Goal: Communication & Community: Answer question/provide support

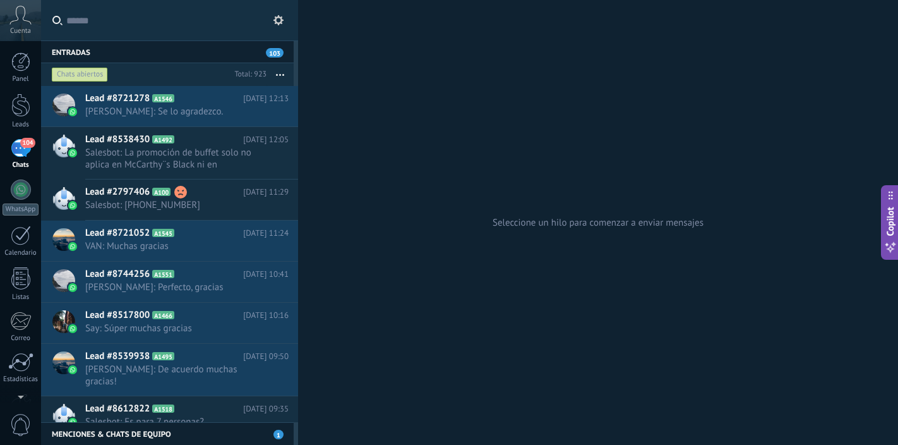
click at [19, 151] on div "104" at bounding box center [21, 148] width 20 height 18
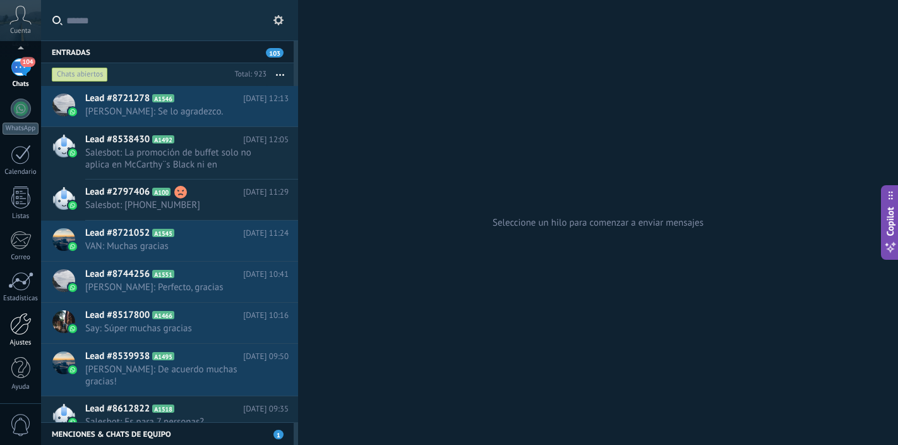
click at [20, 332] on div at bounding box center [20, 324] width 21 height 22
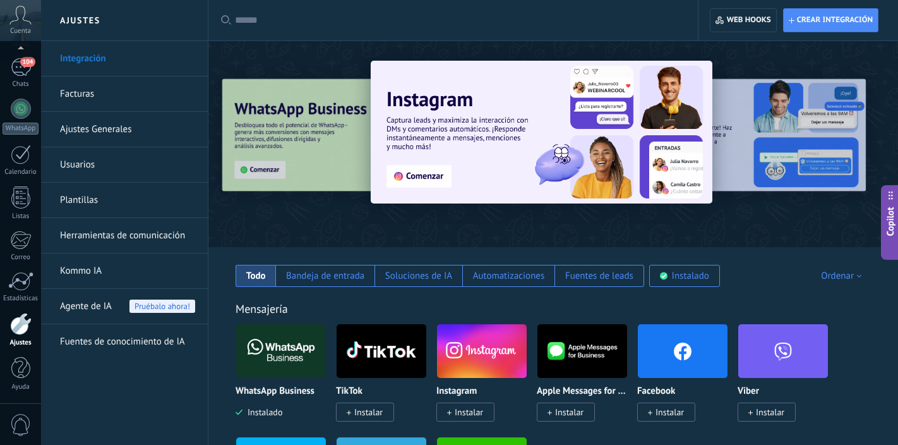
click at [786, 136] on div at bounding box center [866, 144] width 284 height 114
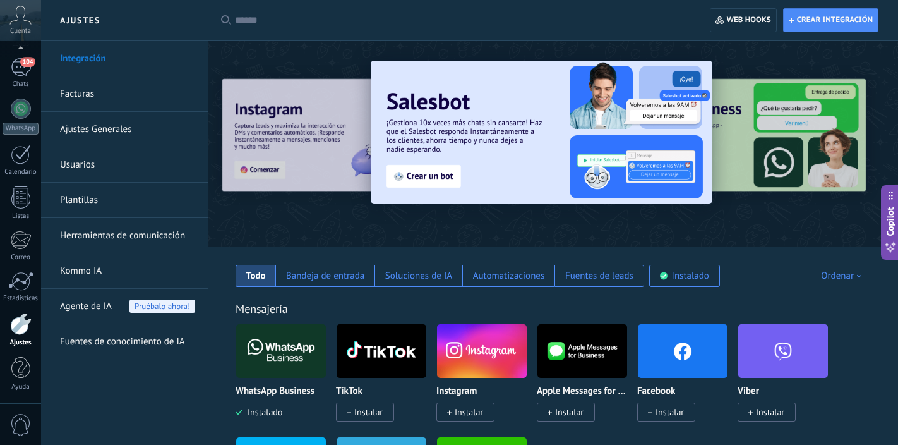
click at [758, 124] on div at bounding box center [866, 144] width 284 height 114
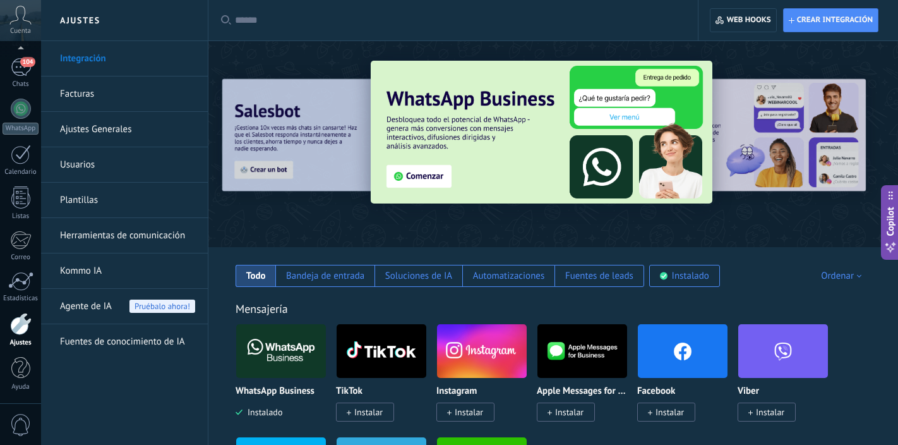
click at [780, 125] on div at bounding box center [866, 144] width 284 height 114
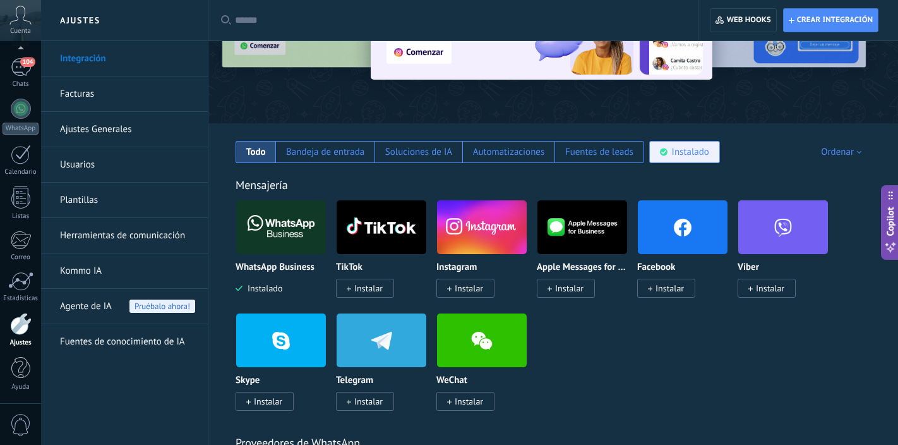
scroll to position [126, 0]
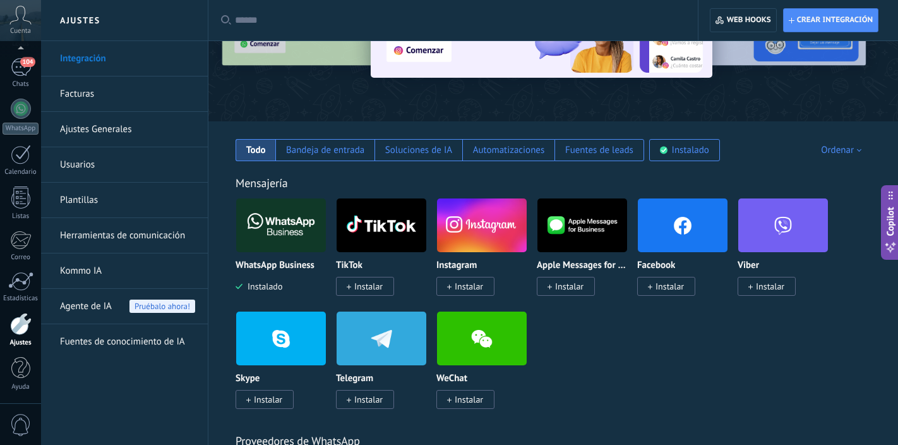
click at [678, 285] on span "Instalar" at bounding box center [670, 285] width 28 height 11
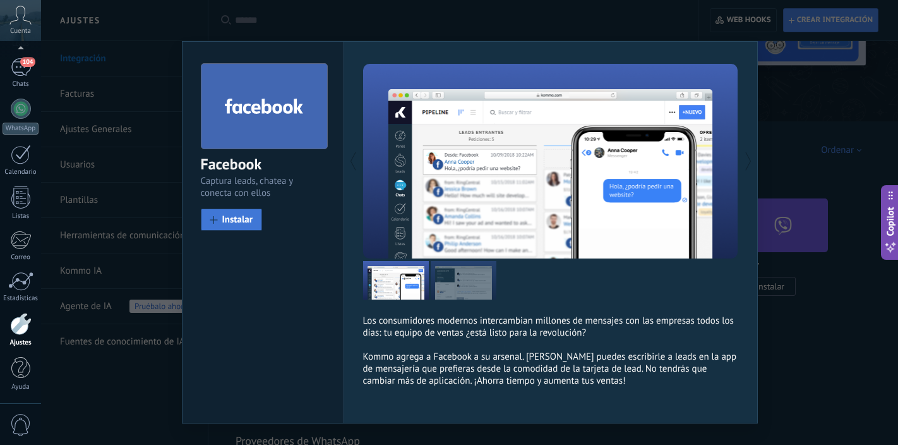
click at [247, 219] on span "Instalar" at bounding box center [237, 219] width 31 height 9
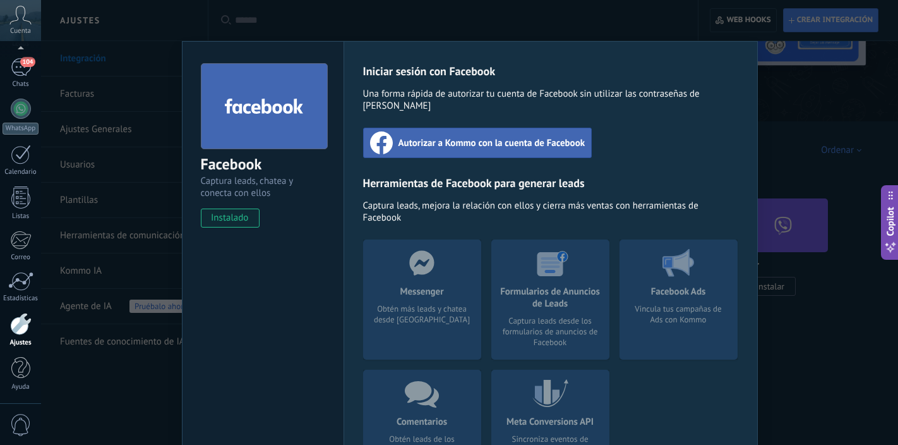
click at [484, 136] on span "Autorizar a Kommo con la cuenta de Facebook" at bounding box center [491, 142] width 187 height 13
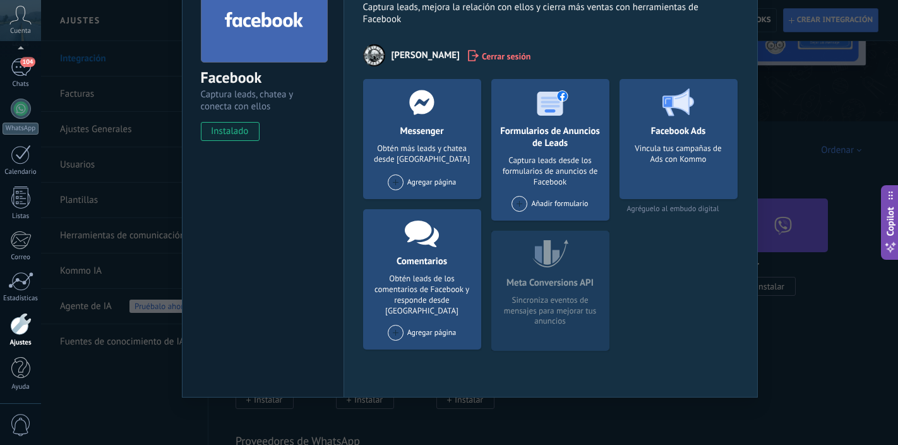
scroll to position [0, 0]
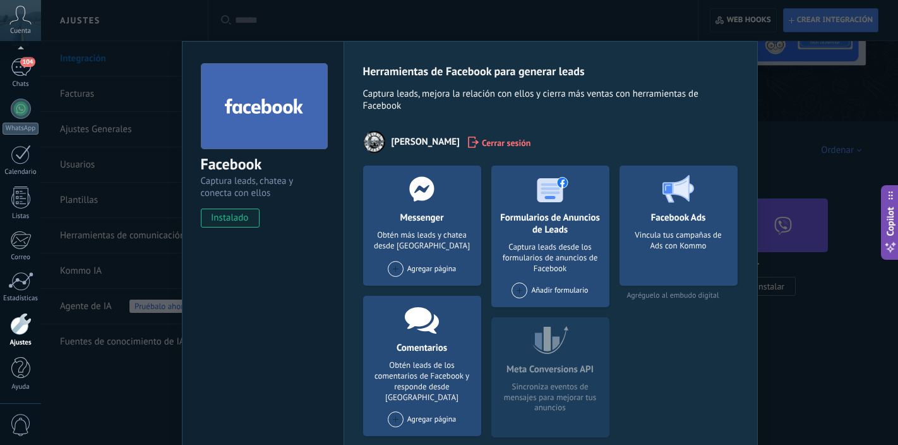
click at [590, 21] on div "Facebook Captura leads, chatea y conecta con ellos instalado Desinstalar Herram…" at bounding box center [469, 222] width 857 height 445
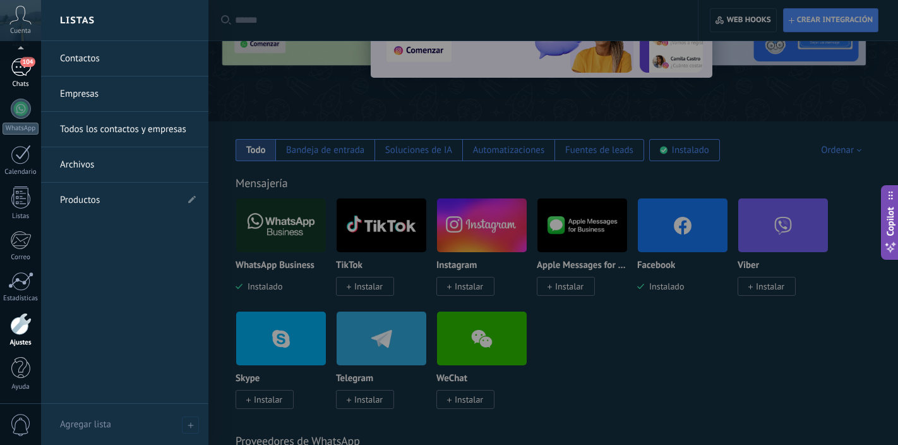
click at [21, 78] on link "104 Chats" at bounding box center [20, 73] width 41 height 30
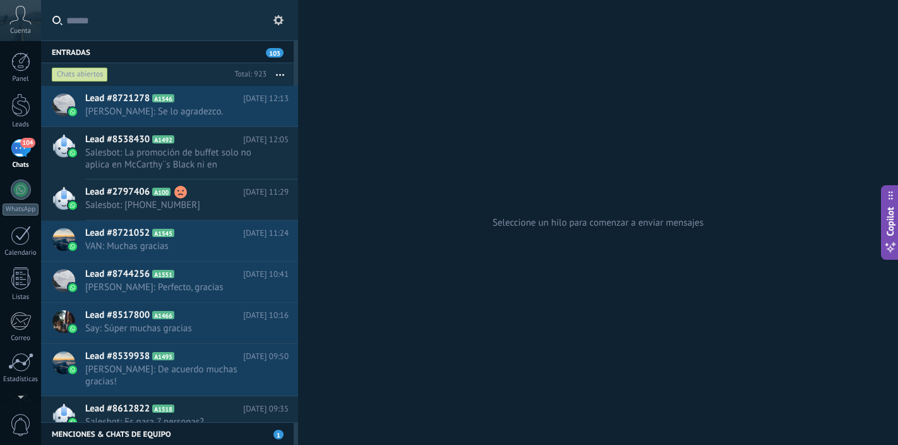
click at [21, 152] on div "104" at bounding box center [21, 148] width 20 height 18
click at [21, 154] on div "104" at bounding box center [21, 148] width 20 height 18
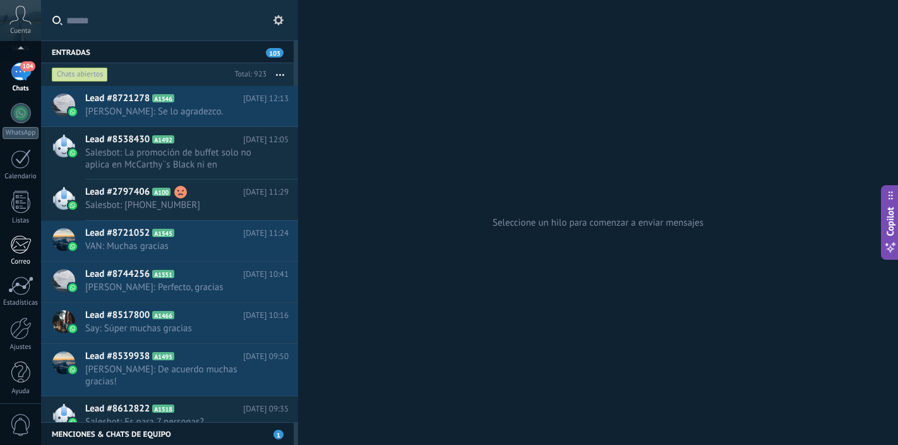
scroll to position [81, 0]
click at [21, 332] on div at bounding box center [20, 324] width 21 height 22
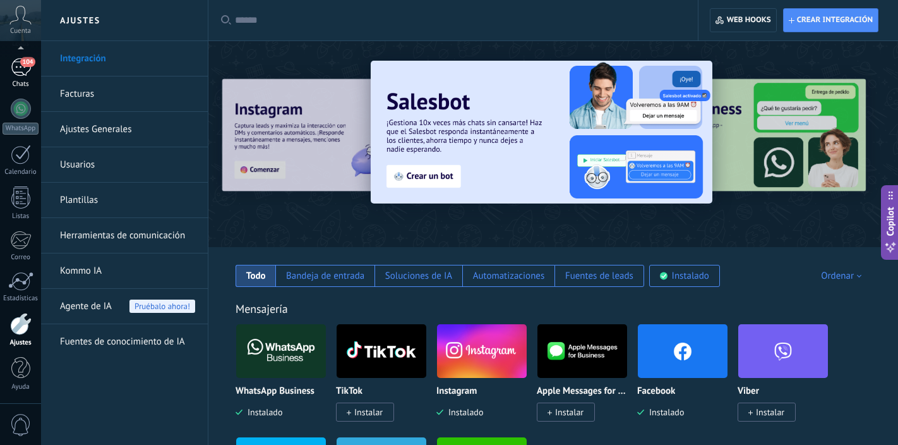
click at [23, 80] on div "Chats" at bounding box center [21, 84] width 37 height 8
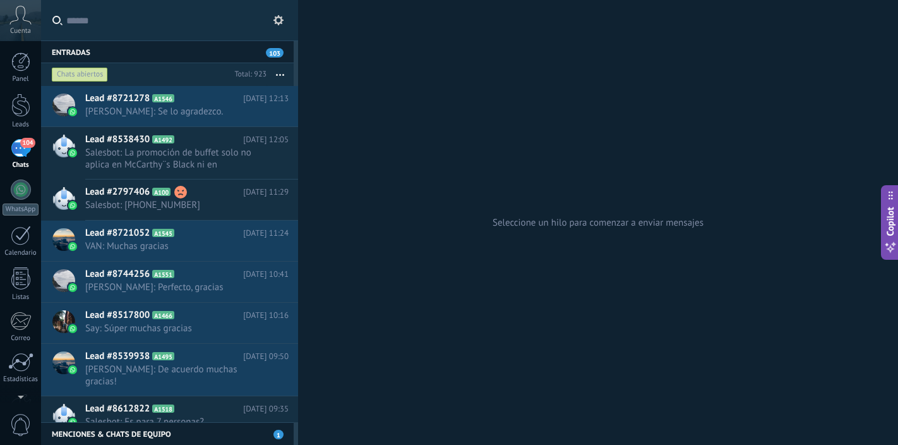
click at [19, 159] on link "104 Chats" at bounding box center [20, 154] width 41 height 30
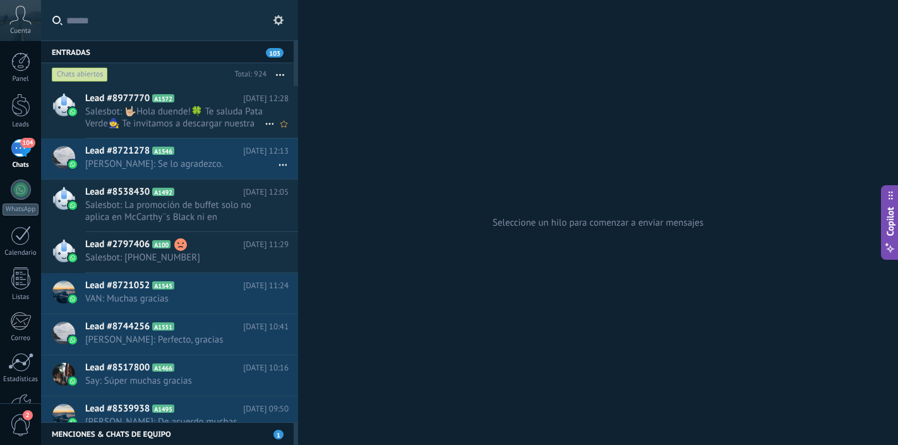
click at [222, 120] on span "Salesbot: 🤟🏼Hola duende!🍀 Te saluda Pata Verde🧙 Te invitamos a descargar nuestr…" at bounding box center [174, 117] width 179 height 24
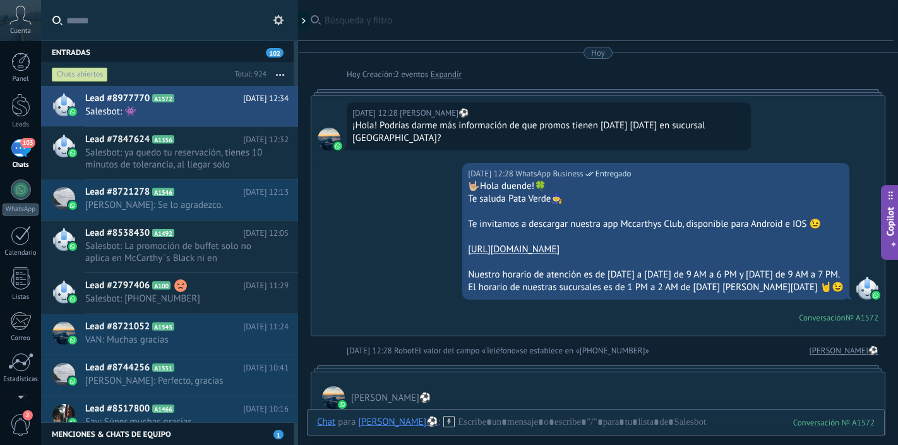
click at [18, 152] on div "103" at bounding box center [21, 148] width 20 height 18
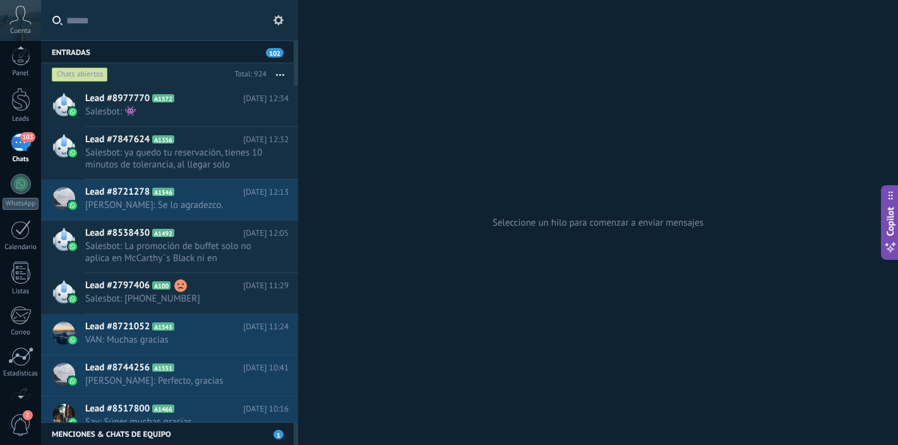
scroll to position [27, 0]
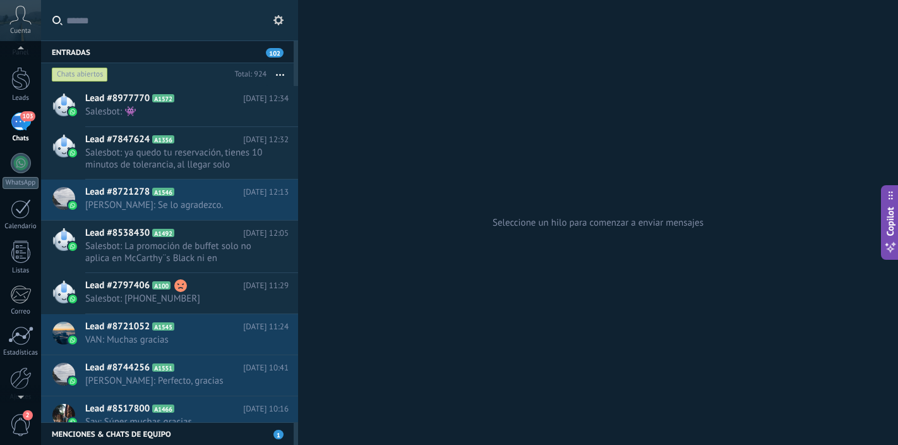
click at [21, 420] on span "2" at bounding box center [20, 425] width 21 height 22
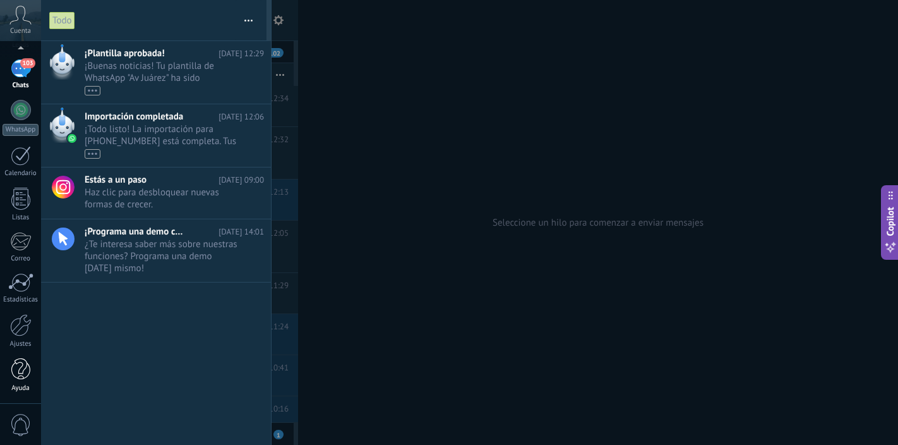
scroll to position [81, 0]
click at [16, 78] on link "103 Chats" at bounding box center [20, 73] width 41 height 30
click at [21, 71] on div "103" at bounding box center [21, 67] width 20 height 18
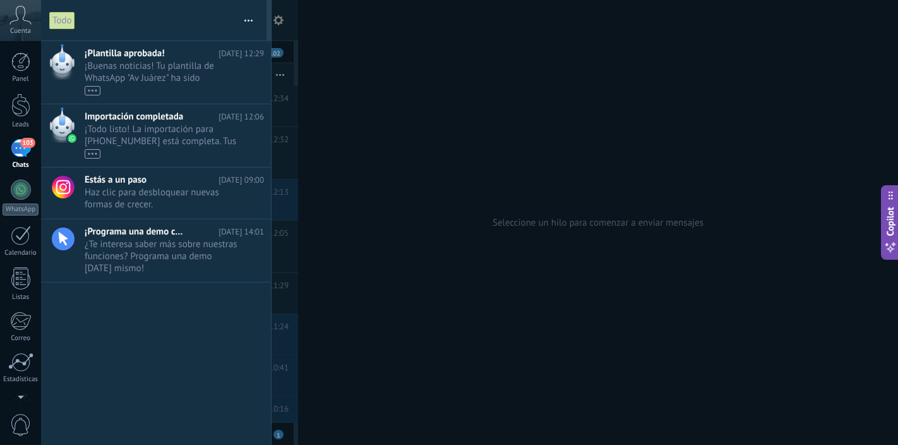
click at [19, 150] on div "103" at bounding box center [21, 148] width 20 height 18
click at [350, 161] on div at bounding box center [449, 222] width 898 height 445
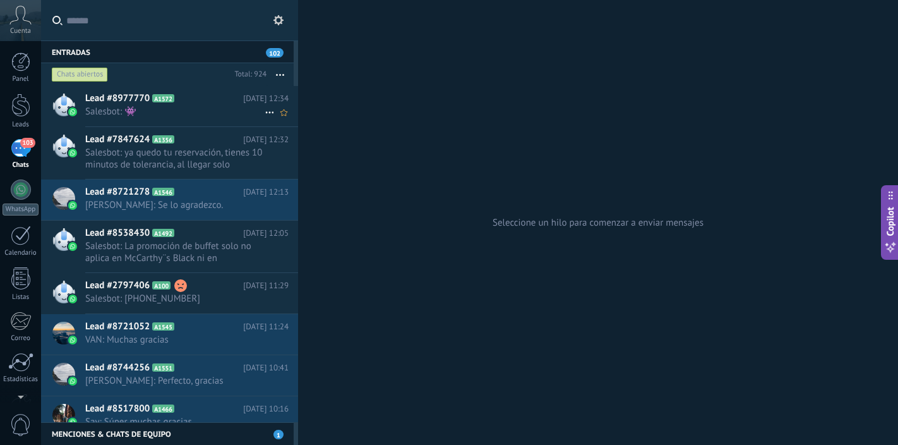
click at [183, 111] on span "Salesbot: 👾" at bounding box center [174, 111] width 179 height 12
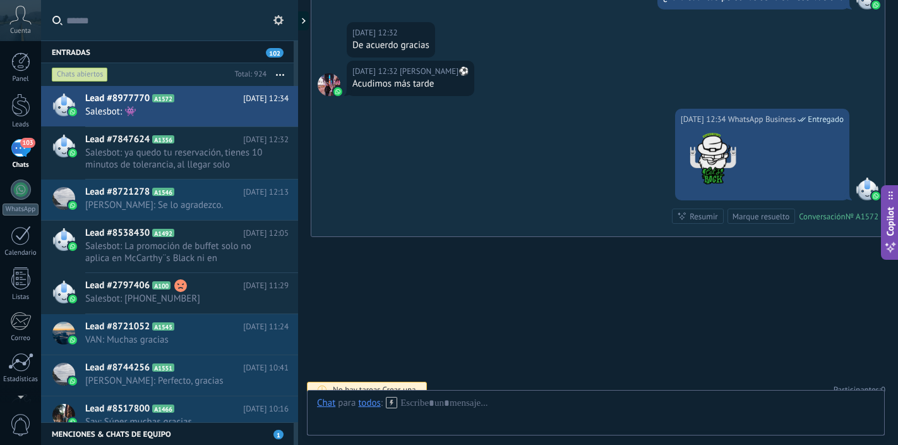
click at [22, 151] on div "103" at bounding box center [21, 148] width 20 height 18
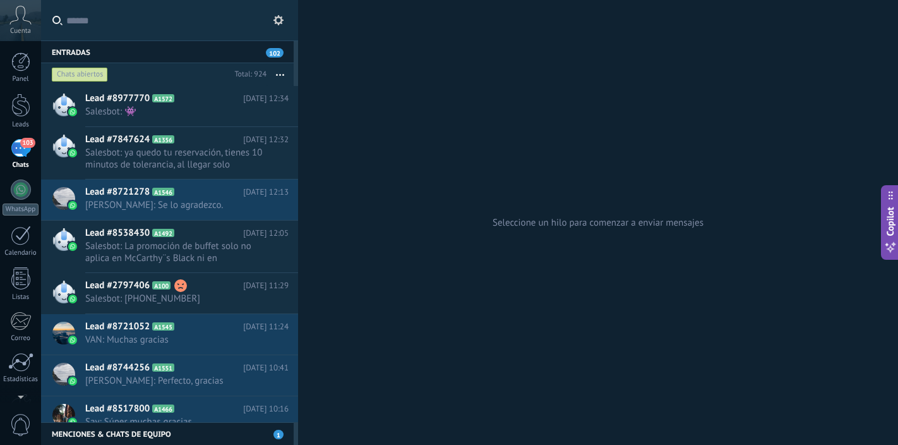
click at [22, 151] on div "103" at bounding box center [21, 148] width 20 height 18
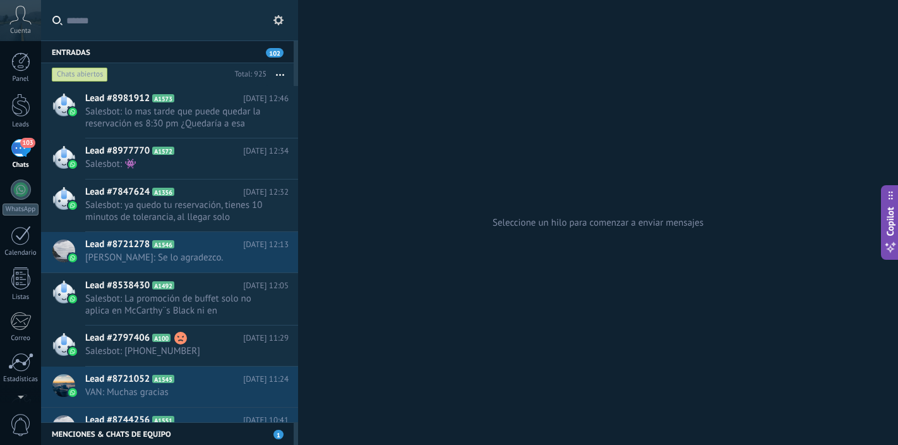
click at [18, 148] on div "103" at bounding box center [21, 148] width 20 height 18
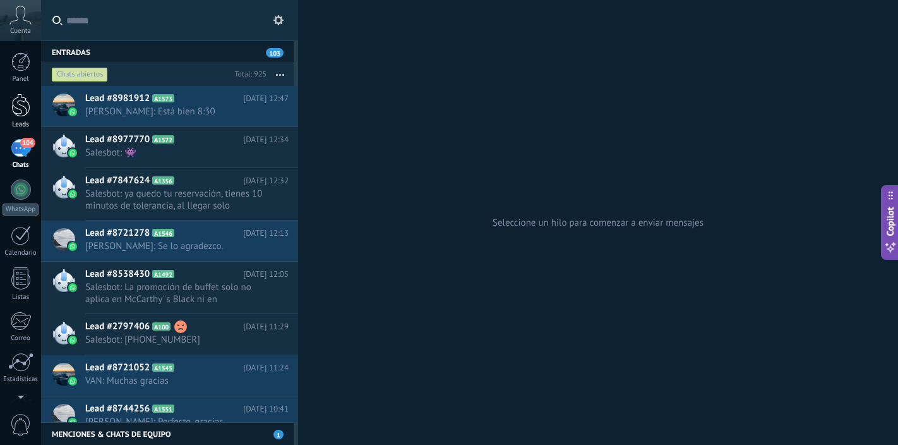
click at [18, 104] on div at bounding box center [20, 104] width 19 height 23
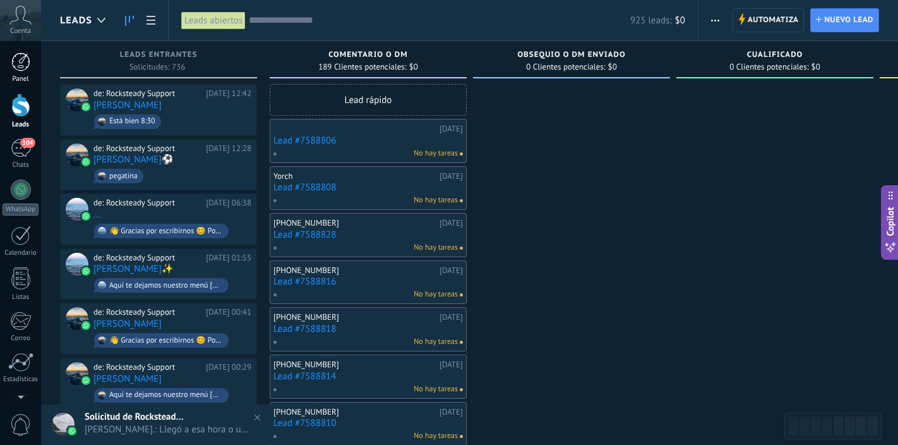
click at [21, 64] on div at bounding box center [20, 61] width 19 height 19
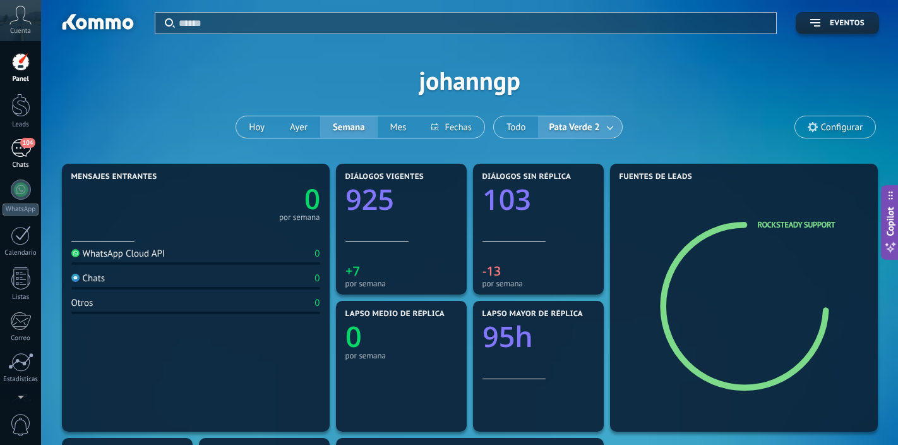
click at [15, 148] on div "104" at bounding box center [21, 148] width 20 height 18
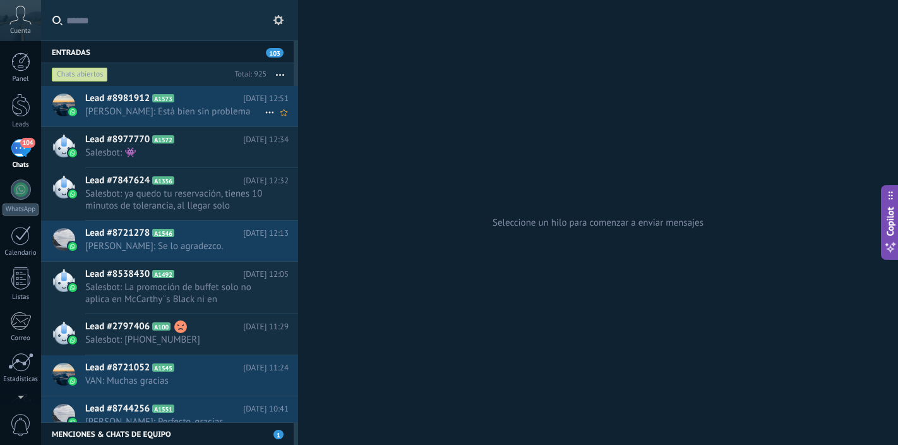
click at [224, 108] on span "Oscar: Está bien sin problema" at bounding box center [174, 111] width 179 height 12
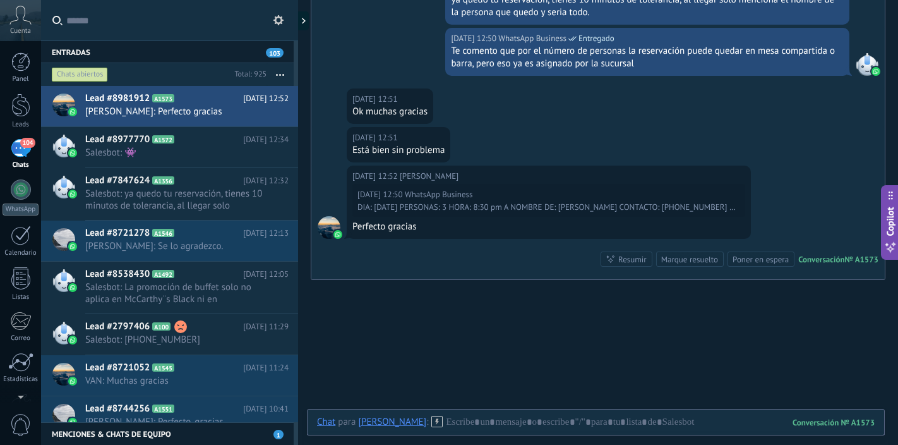
click at [277, 23] on use at bounding box center [278, 20] width 10 height 10
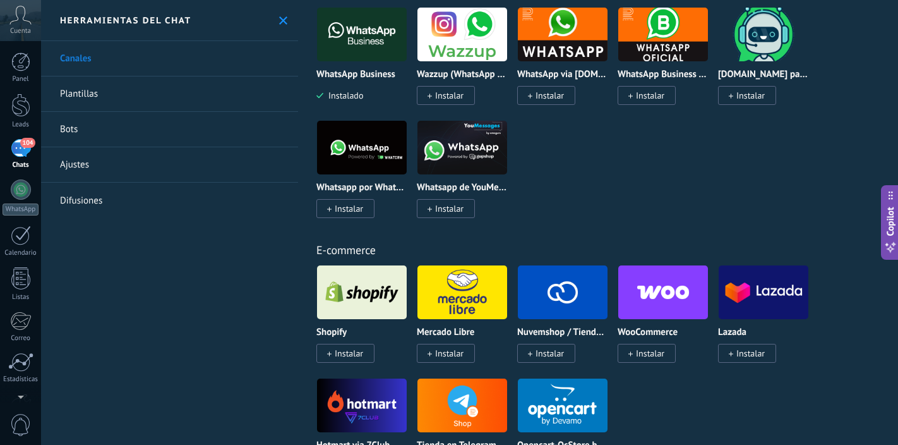
scroll to position [508, 0]
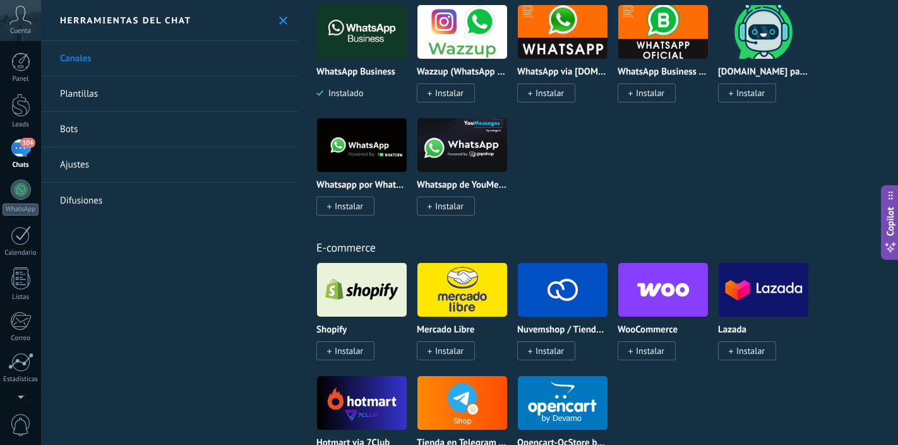
click at [201, 166] on link "Ajustes" at bounding box center [169, 164] width 257 height 35
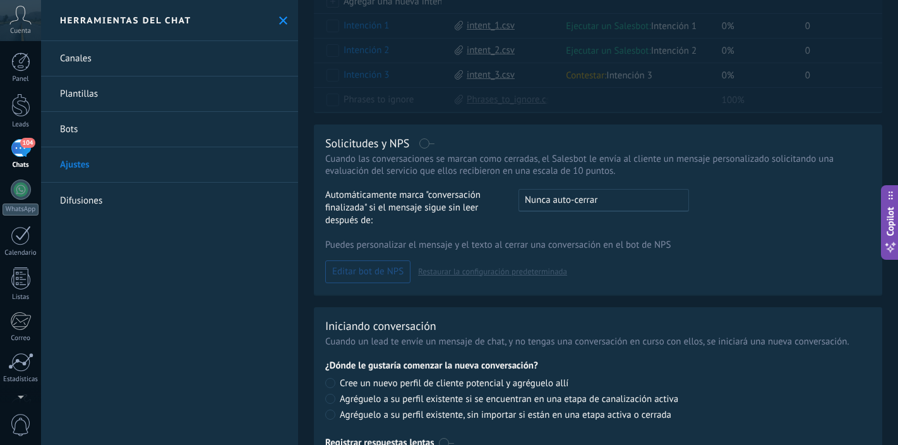
scroll to position [348, 0]
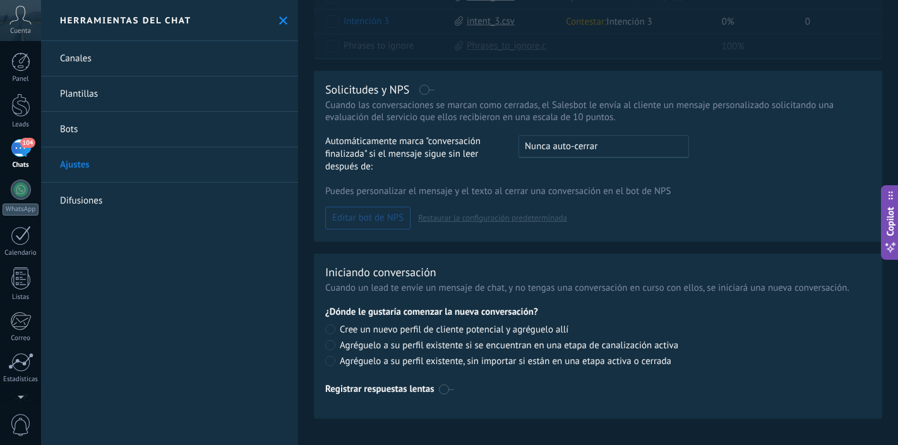
click at [282, 20] on icon at bounding box center [283, 20] width 8 height 8
